Goal: Transaction & Acquisition: Purchase product/service

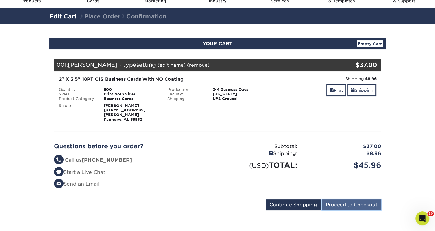
click at [348, 204] on input "Proceed to Checkout" at bounding box center [351, 204] width 59 height 11
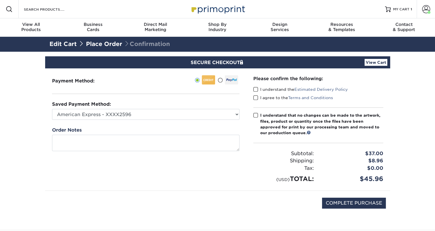
click at [256, 91] on span at bounding box center [255, 89] width 5 height 5
click at [0, 0] on input "I understand the Estimated Delivery Policy" at bounding box center [0, 0] width 0 height 0
click at [256, 97] on span at bounding box center [255, 97] width 5 height 5
click at [0, 0] on input "I agree to the Terms and Conditions" at bounding box center [0, 0] width 0 height 0
drag, startPoint x: 254, startPoint y: 112, endPoint x: 259, endPoint y: 119, distance: 8.4
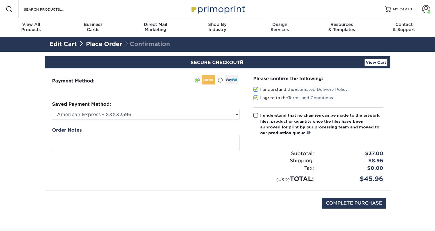
click at [254, 112] on label "I understand that no changes can be made to the artwork, files, product or quan…" at bounding box center [318, 124] width 130 height 24
click at [0, 0] on input "I understand that no changes can be made to the artwork, files, product or quan…" at bounding box center [0, 0] width 0 height 0
click at [364, 207] on input "COMPLETE PURCHASE" at bounding box center [354, 203] width 64 height 11
type input "PROCESSING, PLEASE WAIT..."
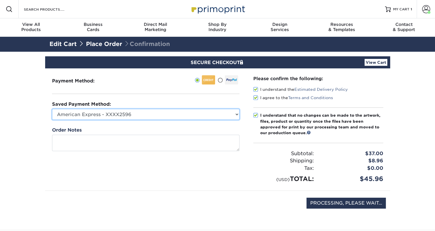
drag, startPoint x: 95, startPoint y: 117, endPoint x: 95, endPoint y: 114, distance: 3.4
click at [95, 116] on select "American Express - XXXX2596 Visa - XXXX5677 New Credit Card" at bounding box center [145, 114] width 187 height 11
select select "70701"
click at [52, 109] on select "American Express - XXXX2596 Visa - XXXX5677 New Credit Card" at bounding box center [145, 114] width 187 height 11
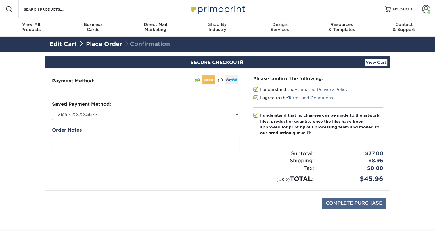
click at [318, 200] on div "COMPLETE PURCHASE" at bounding box center [217, 203] width 336 height 25
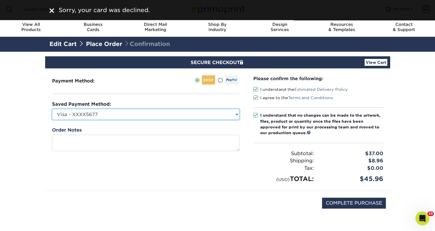
click at [87, 115] on select "American Express - XXXX2596 Visa - XXXX5677 New Credit Card" at bounding box center [145, 114] width 187 height 11
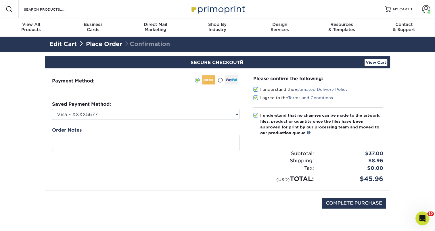
click at [26, 113] on section "SECURE CHECKOUT View Cart Payment Method: Saved Payment Method:" at bounding box center [217, 144] width 435 height 184
click at [346, 203] on input "COMPLETE PURCHASE" at bounding box center [354, 203] width 64 height 11
type input "PROCESSING, PLEASE WAIT..."
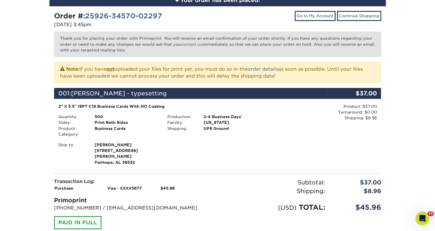
scroll to position [86, 0]
